Goal: Check status: Check status

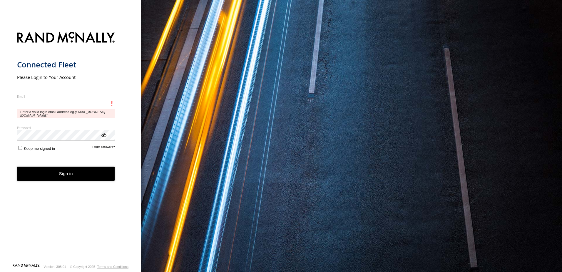
type input "**********"
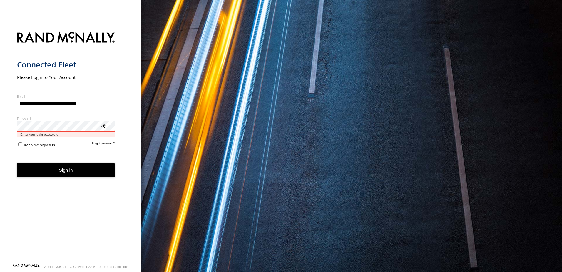
click at [103, 127] on div "Password Enter you login password" at bounding box center [66, 126] width 98 height 21
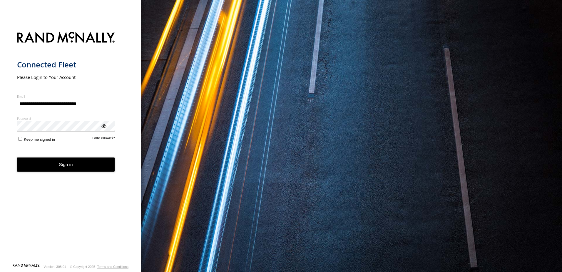
click at [102, 127] on div "ViewPassword" at bounding box center [104, 126] width 6 height 6
click at [74, 167] on button "Sign in" at bounding box center [66, 164] width 98 height 14
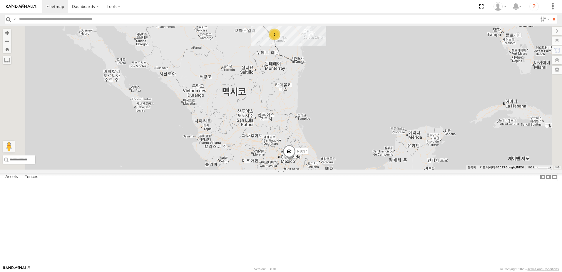
click at [0, 0] on div at bounding box center [0, 0] width 0 height 0
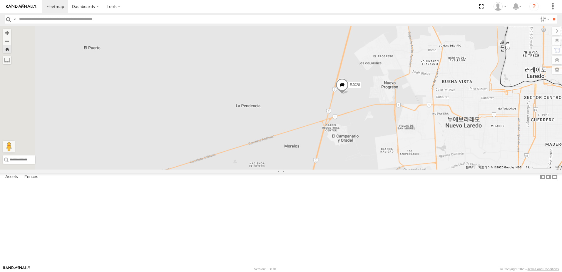
drag, startPoint x: 448, startPoint y: 139, endPoint x: 424, endPoint y: 154, distance: 28.5
click at [424, 154] on div "RJ028" at bounding box center [281, 97] width 562 height 143
